Goal: Task Accomplishment & Management: Use online tool/utility

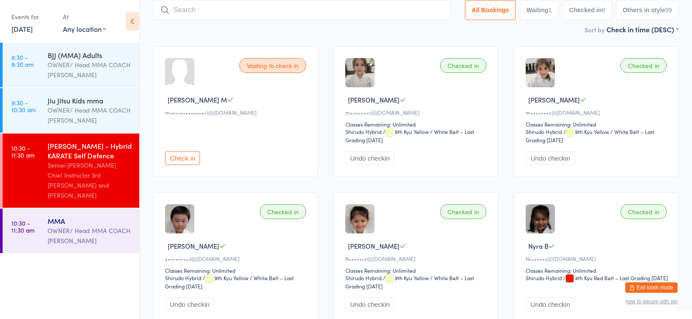
drag, startPoint x: 65, startPoint y: 215, endPoint x: 70, endPoint y: 109, distance: 105.8
click at [65, 226] on div "OWNER/ Head MMA COACH [PERSON_NAME]" at bounding box center [90, 236] width 84 height 20
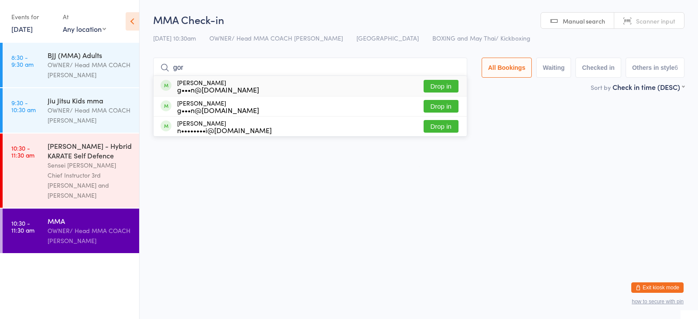
type input "gor"
click at [443, 80] on button "Drop in" at bounding box center [441, 86] width 35 height 13
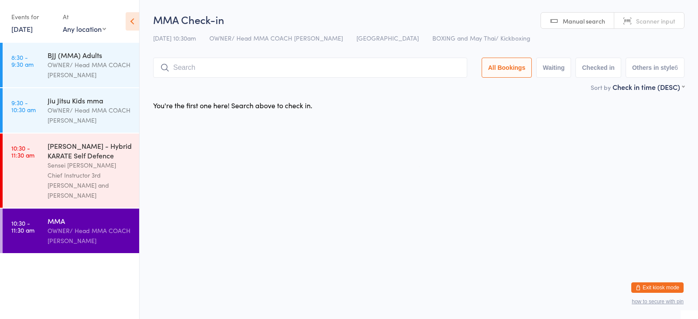
click at [443, 87] on div "Sort by Check in time (DESC) First name (ASC) First name (DESC) Last name (ASC)…" at bounding box center [419, 87] width 532 height 10
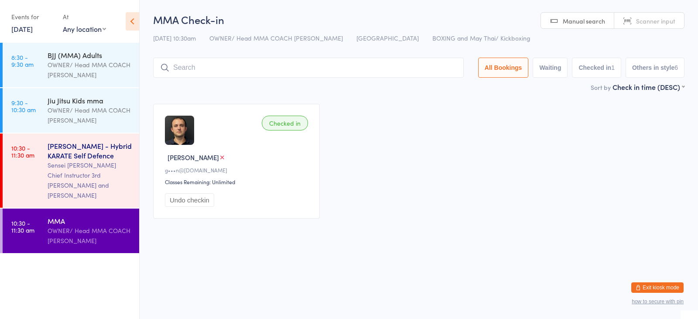
click at [67, 151] on div "[PERSON_NAME] - Hybrid KARATE Self Defence" at bounding box center [90, 150] width 84 height 19
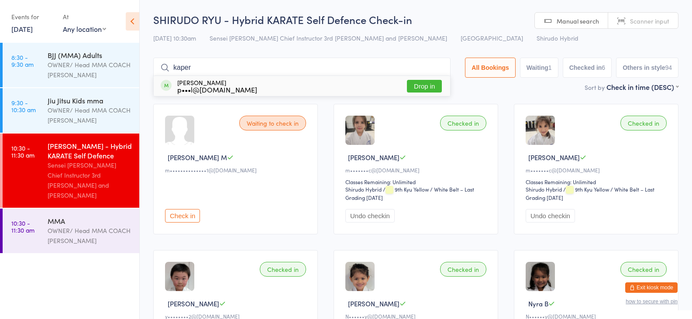
type input "kaper"
click at [422, 86] on button "Drop in" at bounding box center [424, 86] width 35 height 13
